Goal: Task Accomplishment & Management: Use online tool/utility

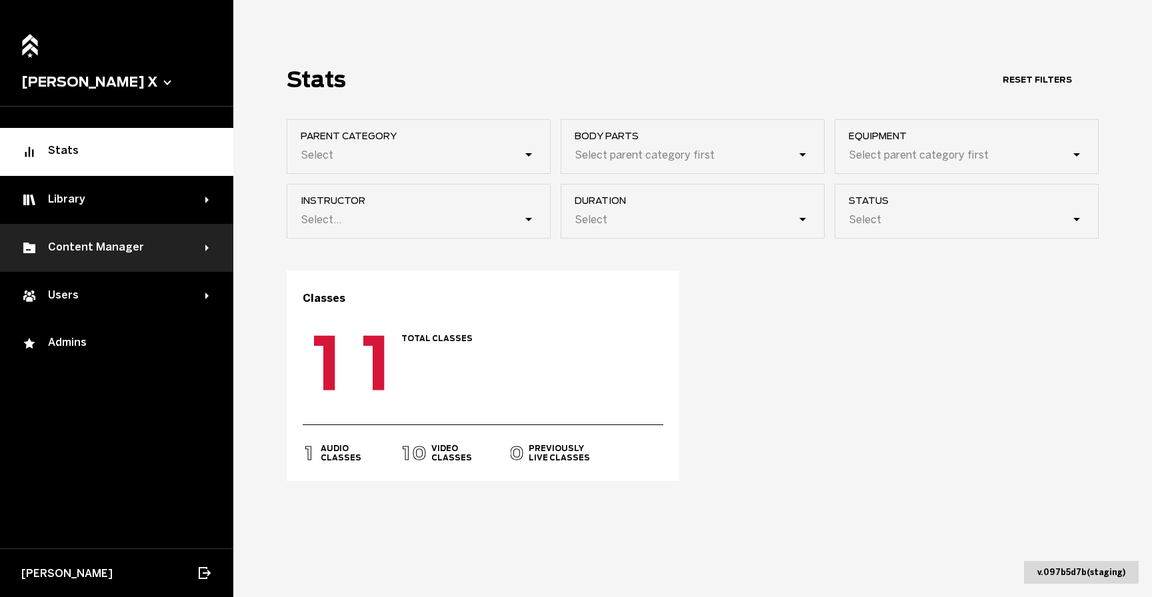
click at [137, 251] on div "Content Manager" at bounding box center [113, 248] width 184 height 16
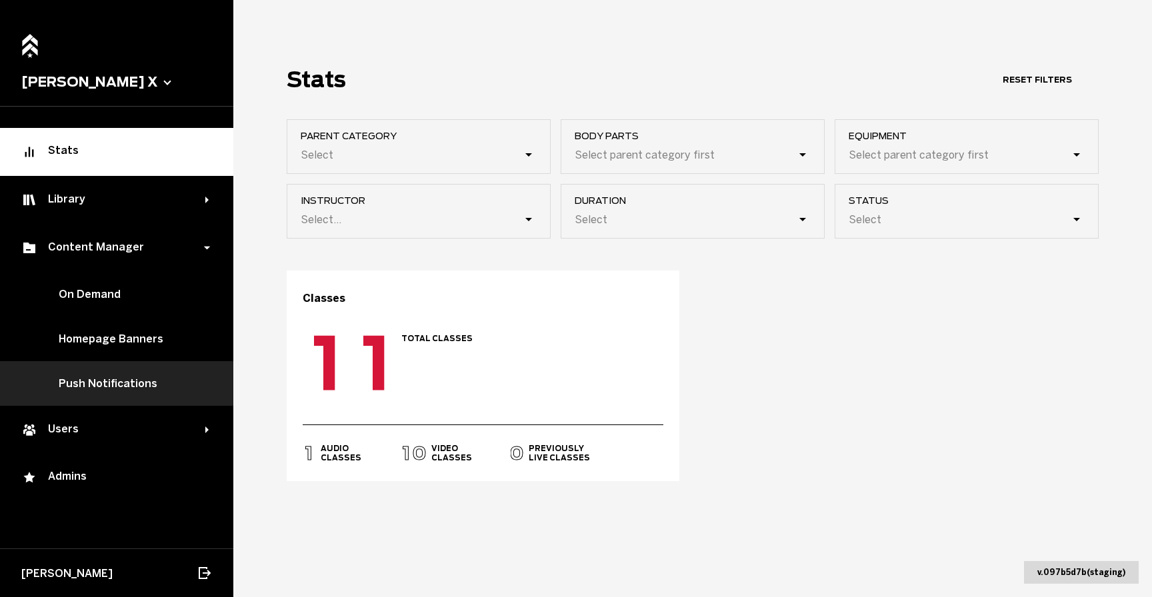
click at [141, 393] on link "Push Notifications" at bounding box center [116, 383] width 233 height 45
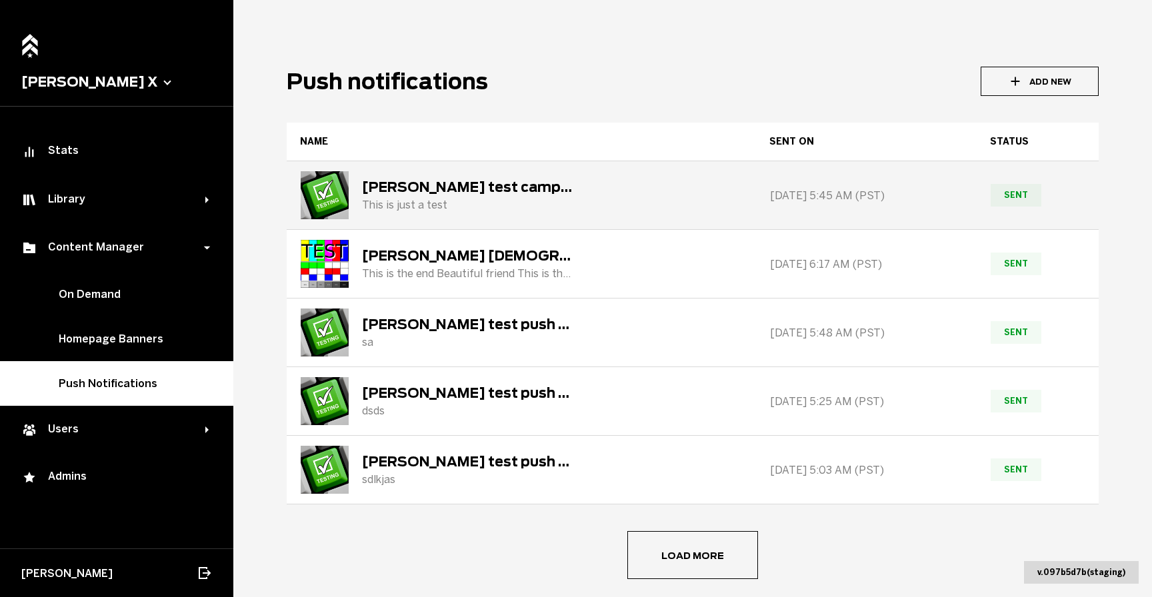
click at [502, 202] on div "This is just a test" at bounding box center [468, 205] width 213 height 13
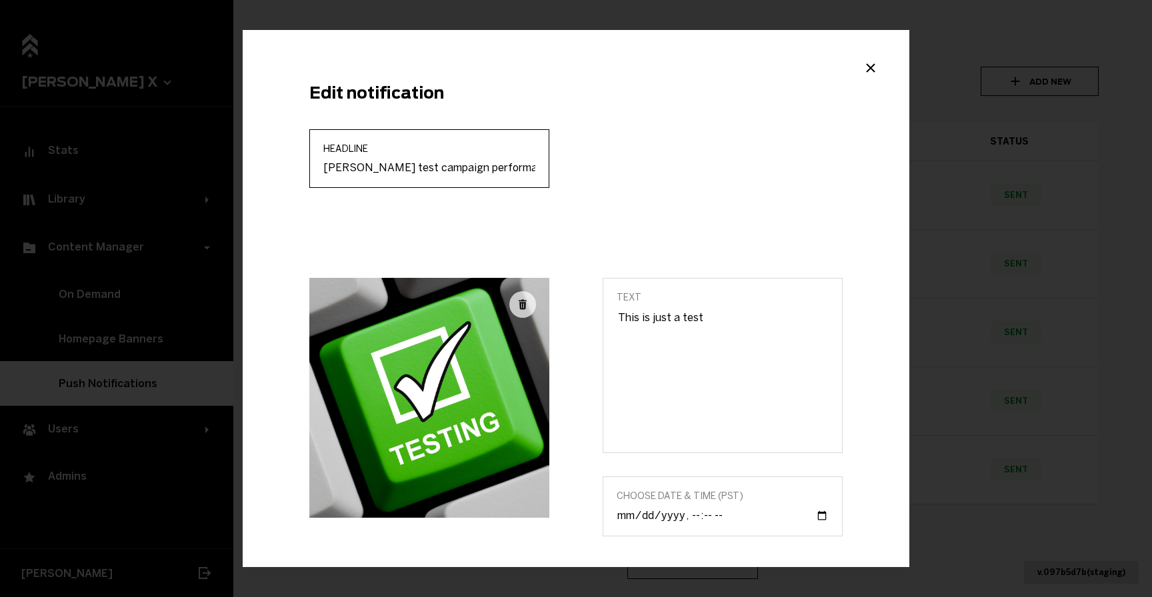
click at [443, 165] on input "[PERSON_NAME] test campaign performance" at bounding box center [429, 167] width 212 height 13
click at [863, 65] on icon "Close modal" at bounding box center [871, 67] width 16 height 16
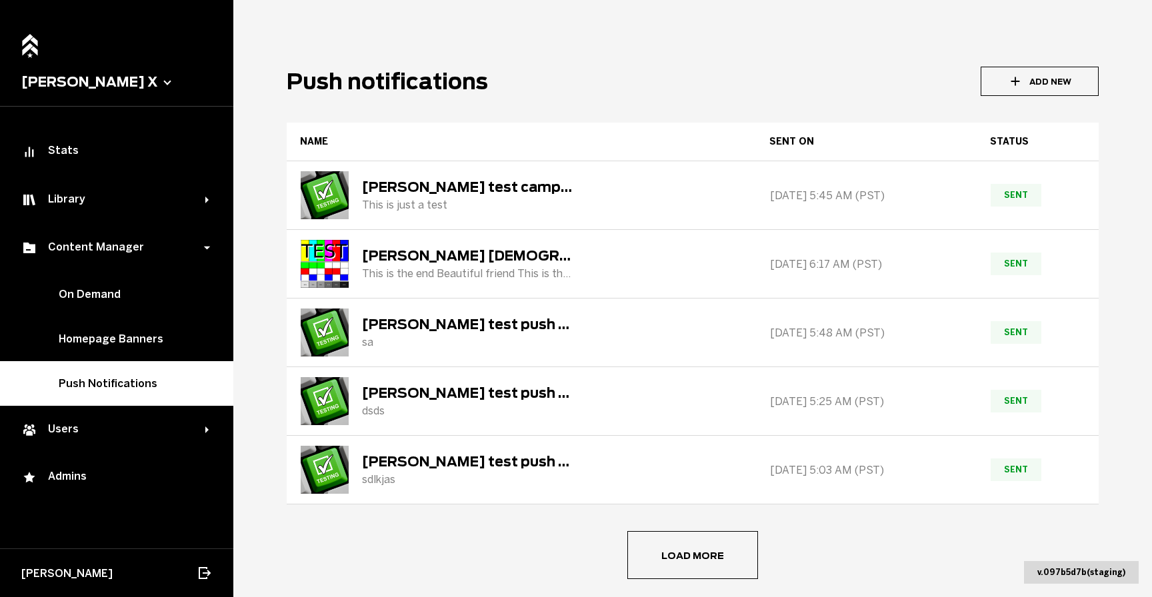
click at [989, 79] on button "Add New" at bounding box center [1040, 81] width 118 height 29
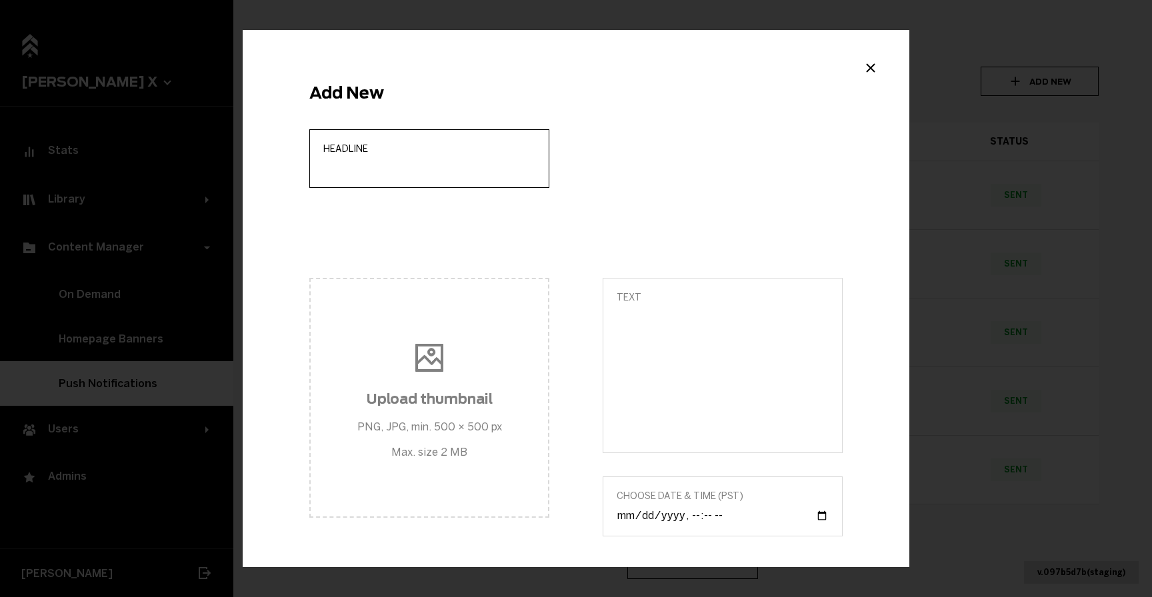
click at [406, 161] on input "Headline" at bounding box center [429, 167] width 212 height 13
paste input "[PERSON_NAME] test campaign performance"
type input "[PERSON_NAME] test campaign performance 2"
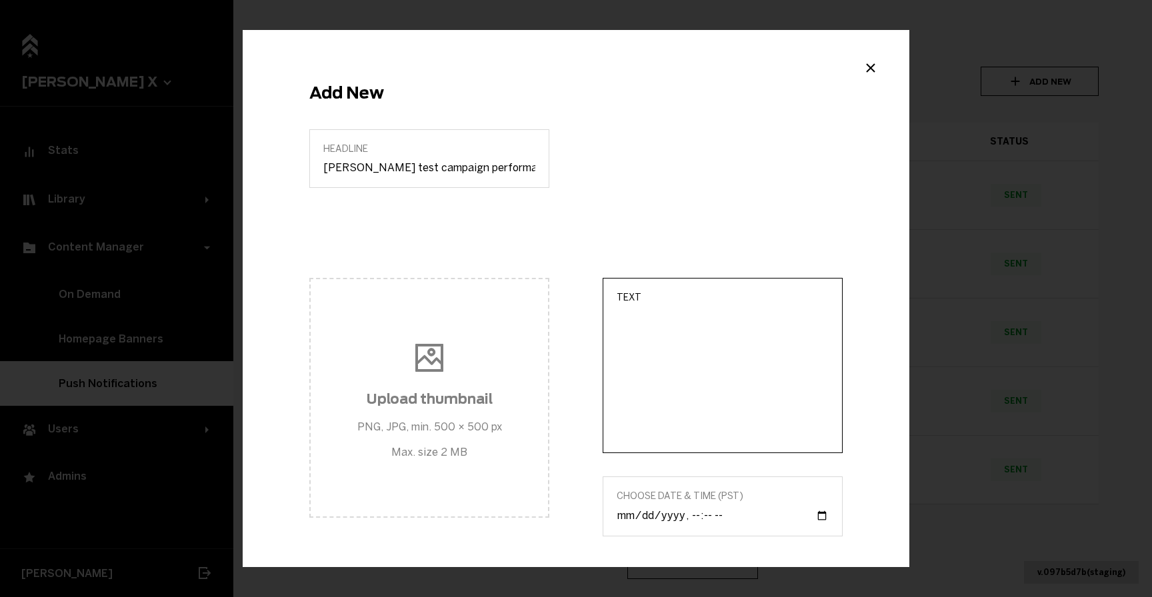
click at [715, 389] on textarea "Text" at bounding box center [723, 374] width 212 height 129
type textarea "just a test"
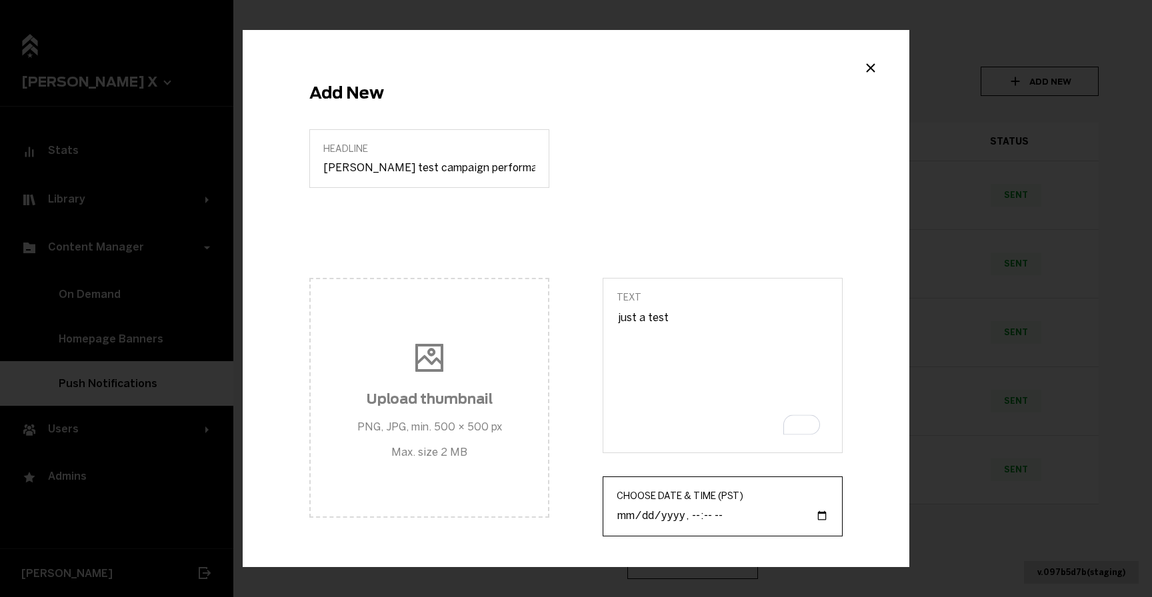
click at [659, 513] on input "Choose Date & Time (PST)" at bounding box center [723, 516] width 212 height 14
click at [813, 514] on input "Choose Date & Time (PST)" at bounding box center [723, 516] width 212 height 14
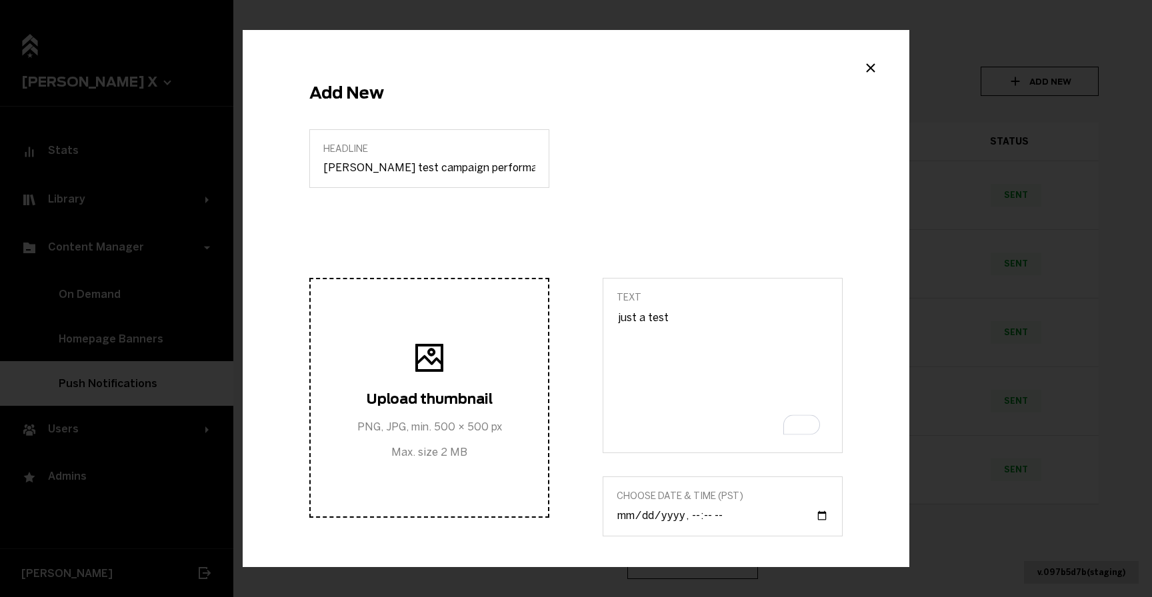
type input "2025-10-02T16:42"
click at [432, 381] on span "Upload thumbnail PNG, JPG, min. 500 × 500 px Max. size 2 MB" at bounding box center [429, 397] width 145 height 121
click at [432, 390] on input "Upload thumbnail PNG, JPG, min. 500 × 500 px Max. size 2 MB" at bounding box center [429, 398] width 249 height 16
type input "C:\fakepath\testdebug2.jpg"
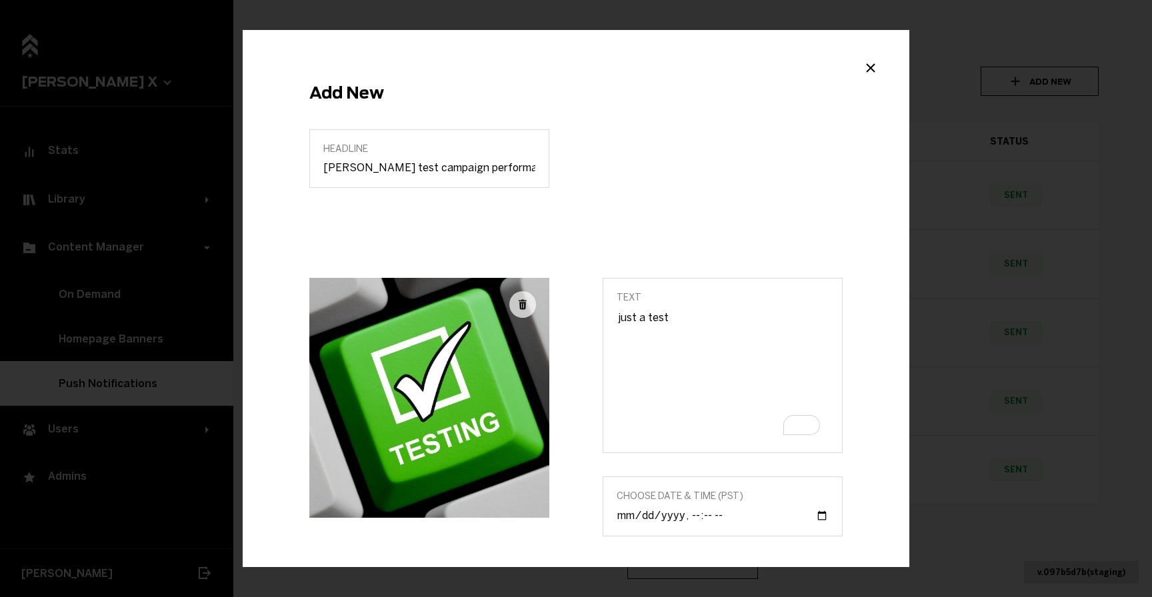
scroll to position [123, 0]
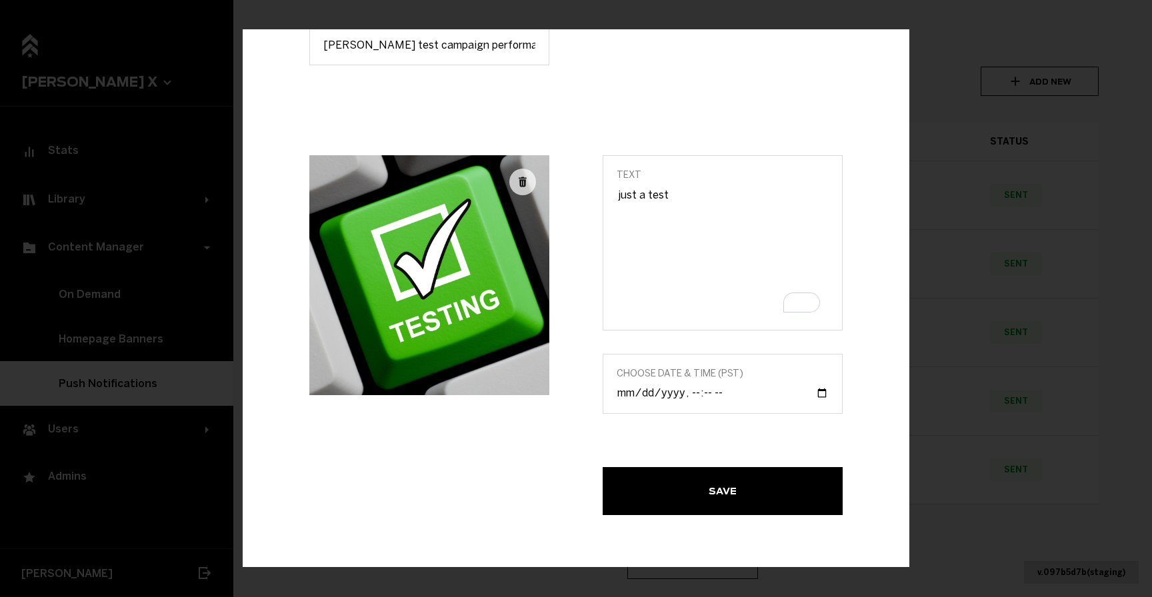
click at [700, 497] on button "Save" at bounding box center [723, 491] width 240 height 48
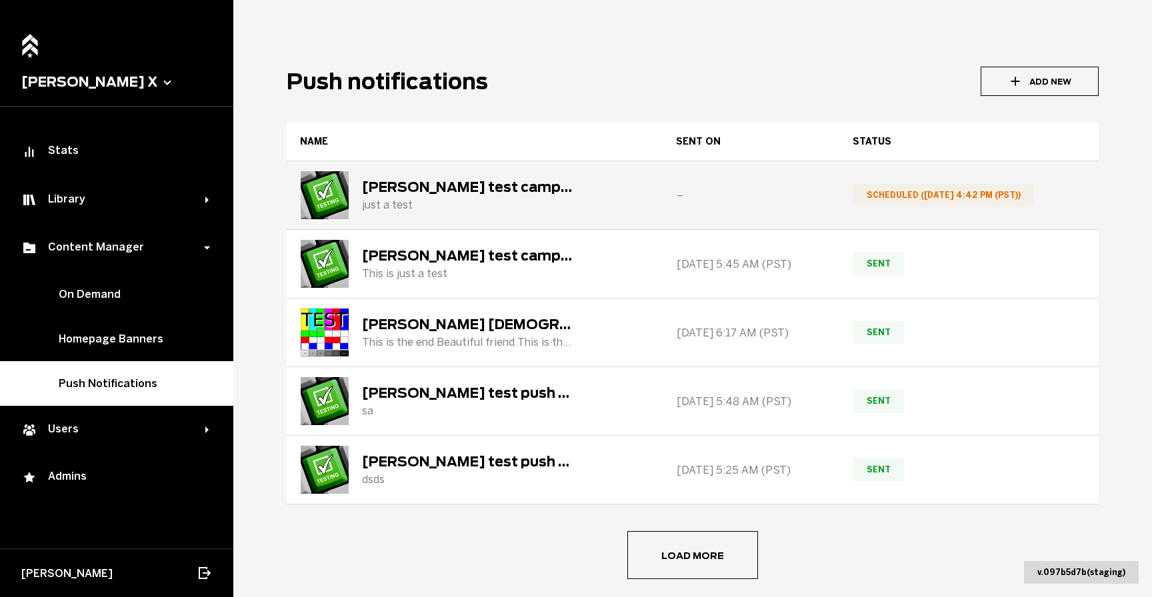
click at [503, 187] on div "[PERSON_NAME] test campaign performance 2" at bounding box center [468, 187] width 213 height 16
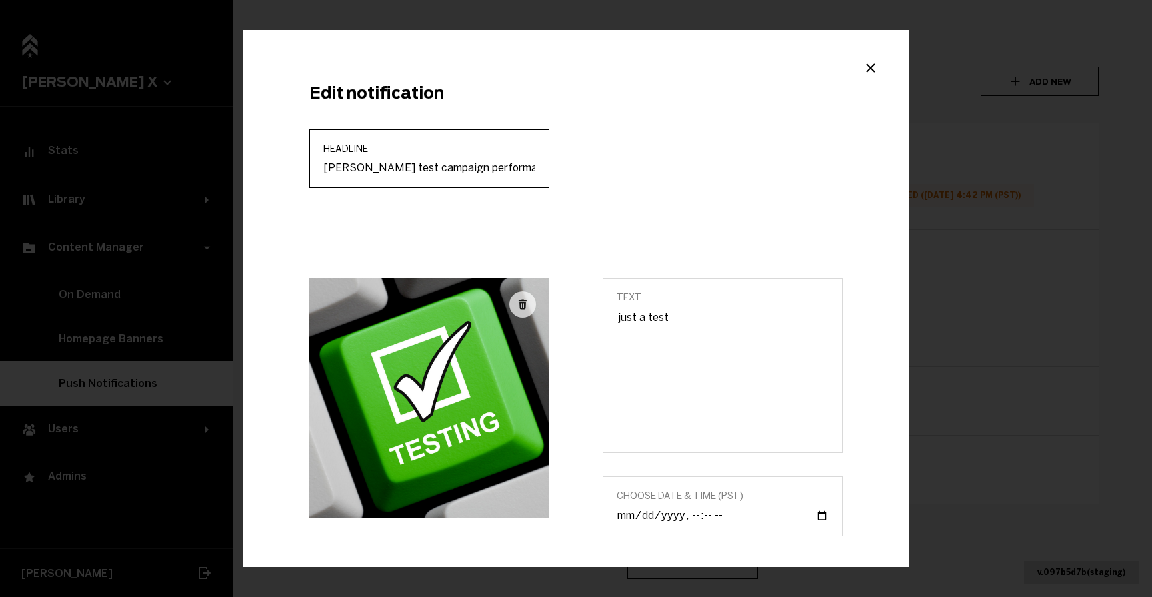
click at [473, 168] on input "[PERSON_NAME] test campaign performance 2" at bounding box center [429, 167] width 212 height 13
click at [869, 71] on button "Close modal" at bounding box center [871, 67] width 24 height 20
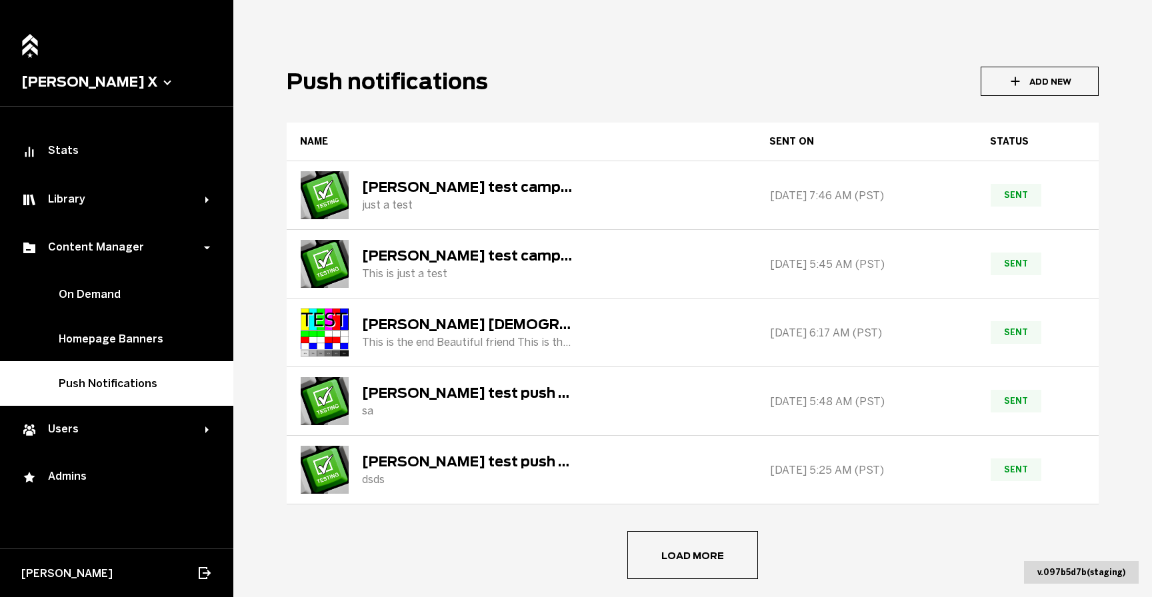
click at [1023, 76] on button "Add New" at bounding box center [1040, 81] width 118 height 29
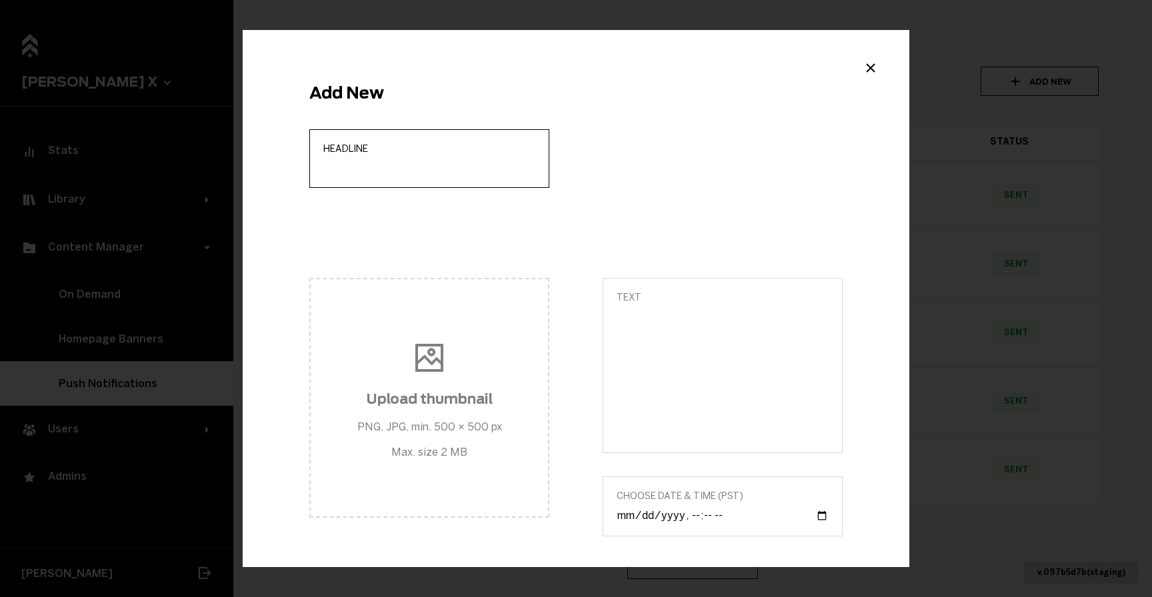
click at [383, 167] on input "Headline" at bounding box center [429, 167] width 212 height 13
paste input "[PERSON_NAME] test campaign performance 2"
type input "[PERSON_NAME] test campaign performance 3"
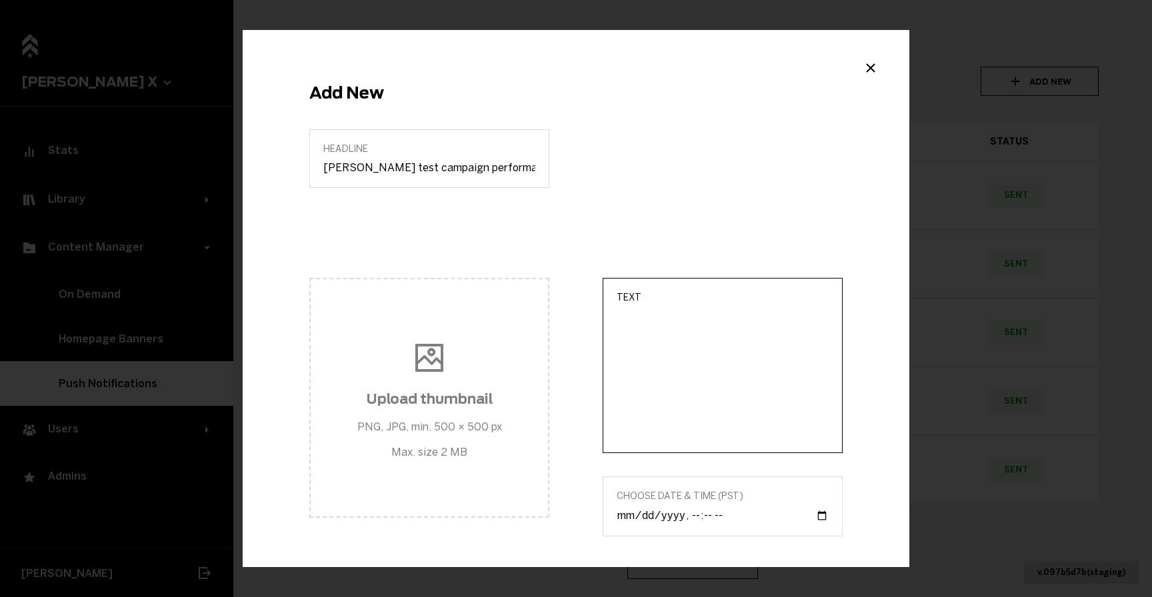
click at [647, 353] on textarea "Text" at bounding box center [723, 374] width 212 height 129
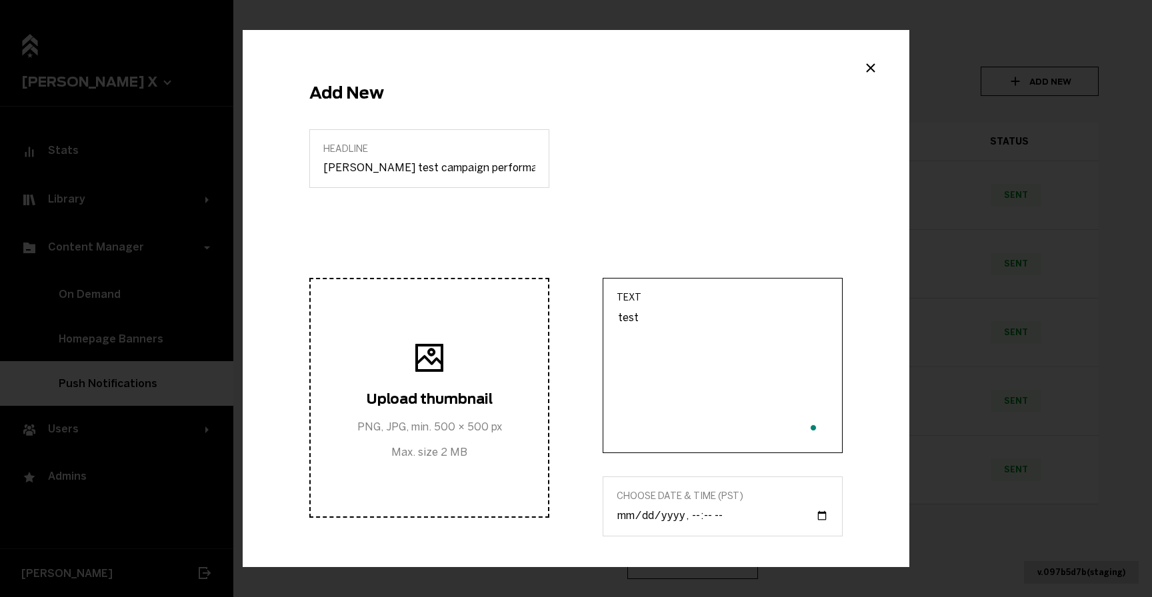
type textarea "test"
click at [416, 372] on icon "Example Modal" at bounding box center [429, 357] width 40 height 40
click at [416, 390] on input "Upload thumbnail PNG, JPG, min. 500 × 500 px Max. size 2 MB" at bounding box center [429, 398] width 249 height 16
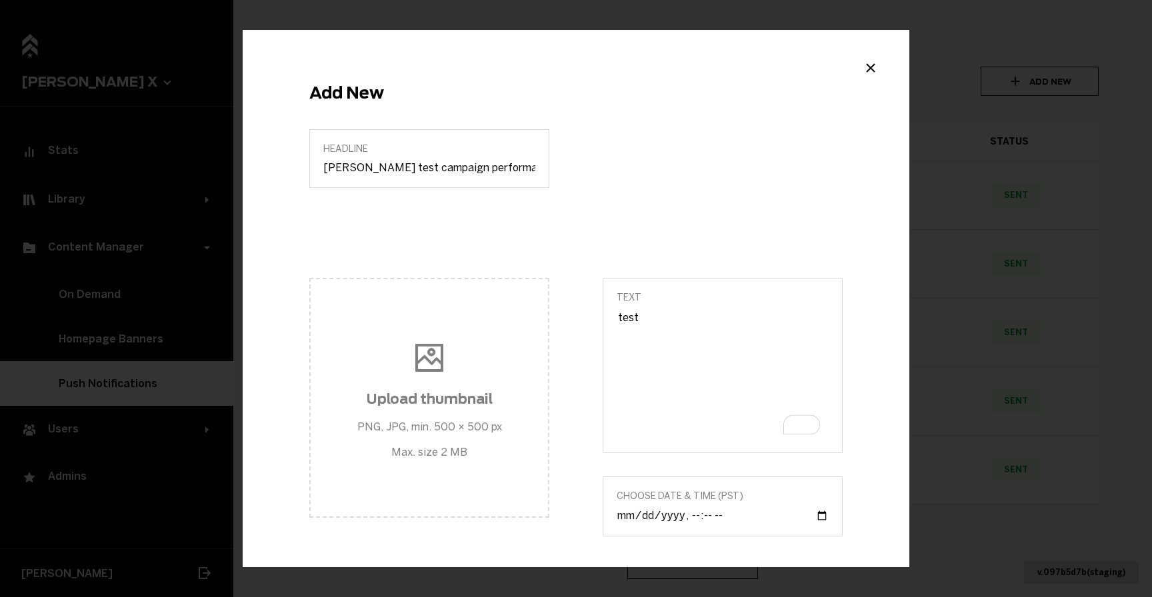
type input "C:\fakepath\testdebug2.jpg"
click at [815, 520] on input "Choose Date & Time (PST)" at bounding box center [723, 516] width 212 height 14
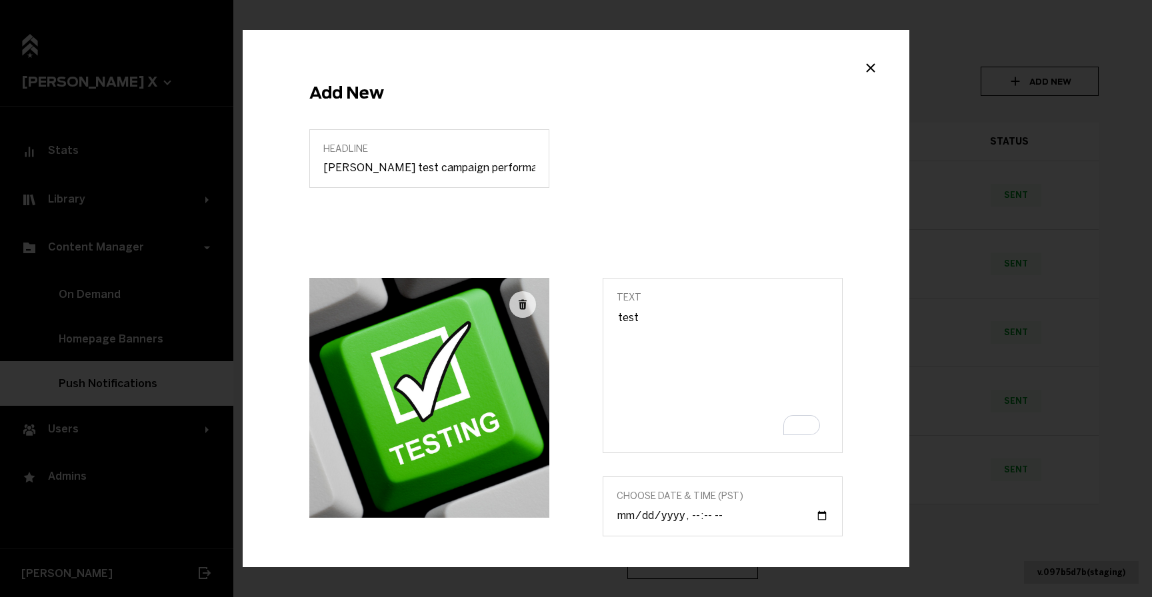
click at [771, 217] on div "Headline Lukas test campaign performance 3" at bounding box center [576, 203] width 587 height 149
type input "2025-10-02T17:02"
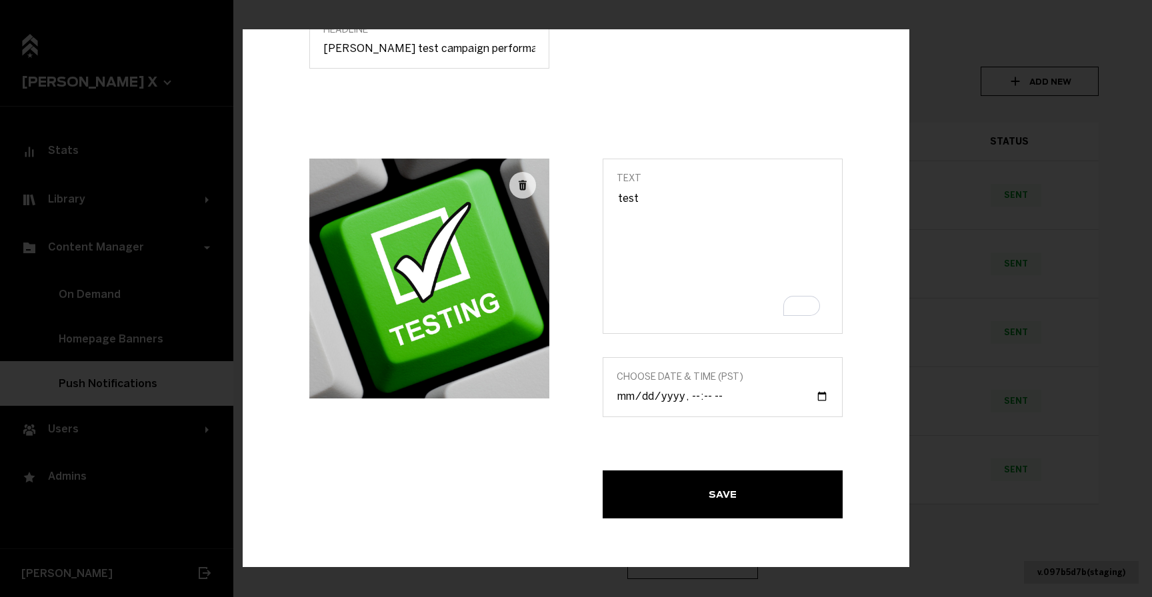
scroll to position [123, 0]
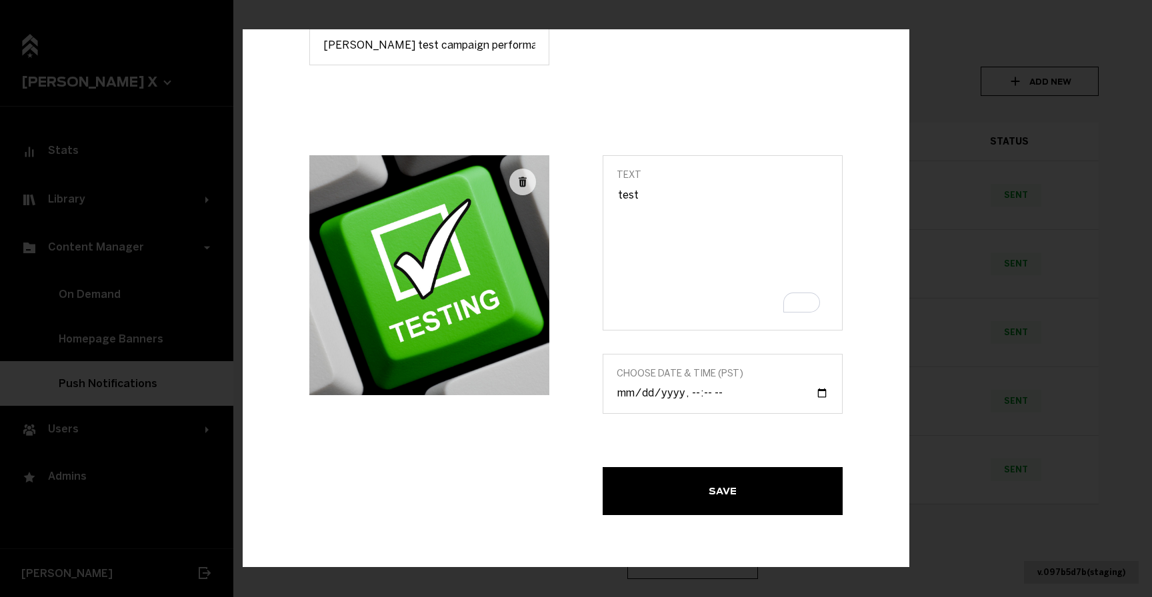
click at [732, 489] on button "Save" at bounding box center [723, 491] width 240 height 48
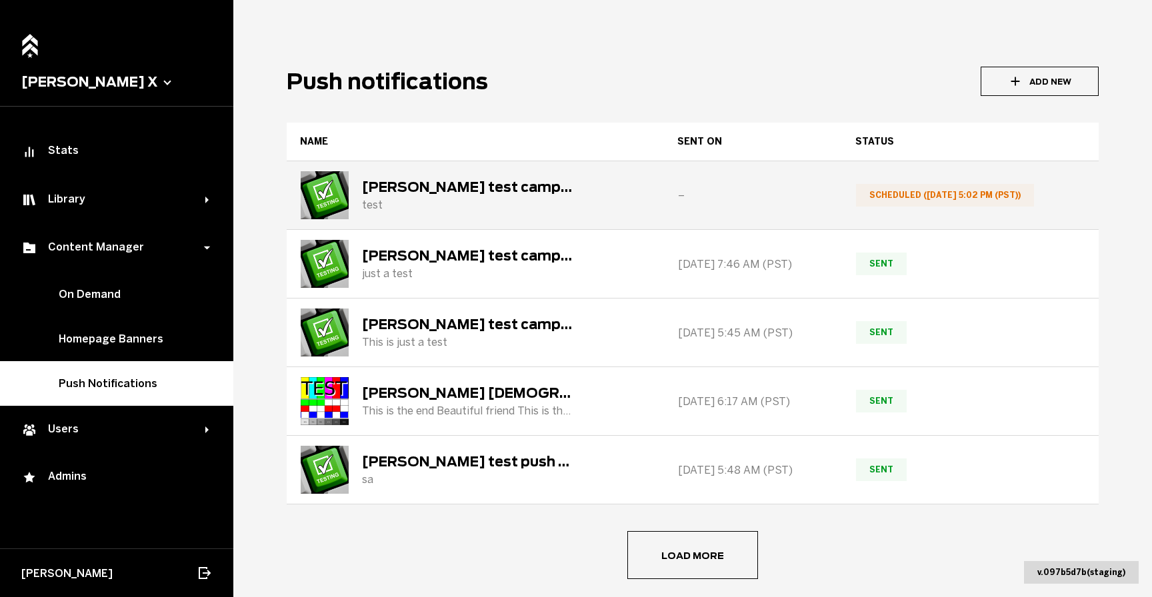
click at [463, 188] on div "[PERSON_NAME] test campaign performance 3" at bounding box center [468, 187] width 213 height 16
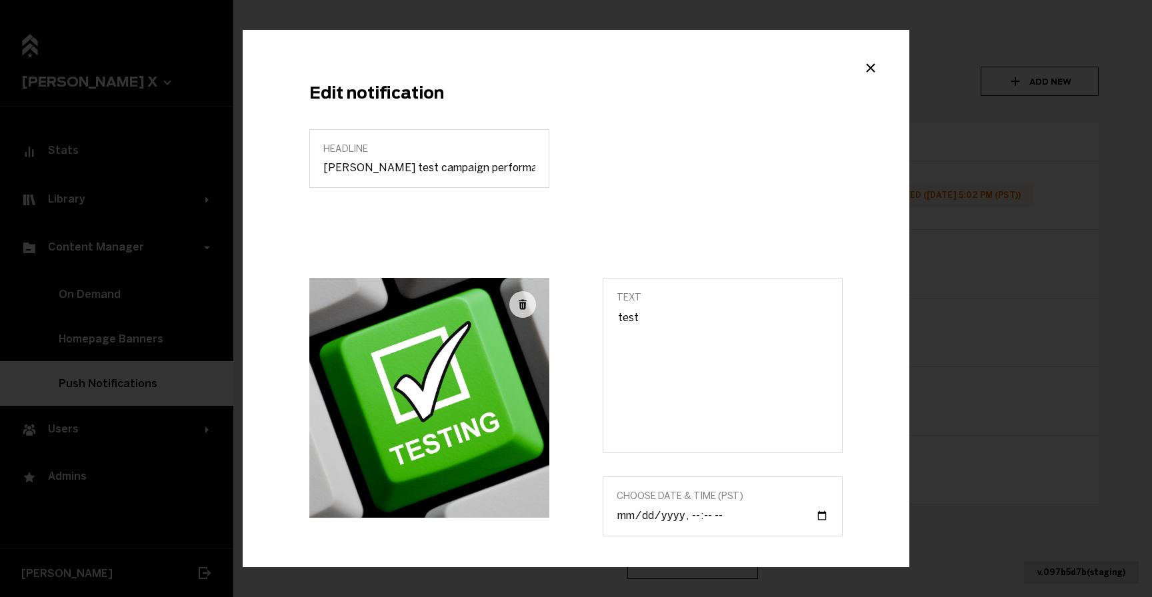
click at [876, 66] on div "Edit notification Headline Lukas test campaign performance 3 Text test Choose D…" at bounding box center [576, 298] width 667 height 537
click at [867, 69] on icon "Close modal" at bounding box center [871, 67] width 8 height 8
